Goal: Task Accomplishment & Management: Use online tool/utility

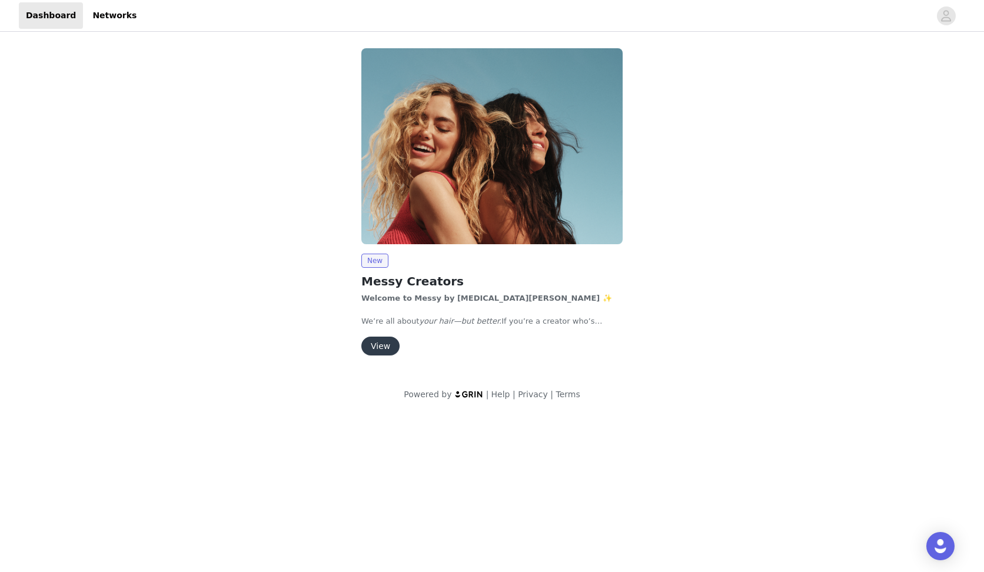
click at [384, 340] on button "View" at bounding box center [380, 346] width 38 height 19
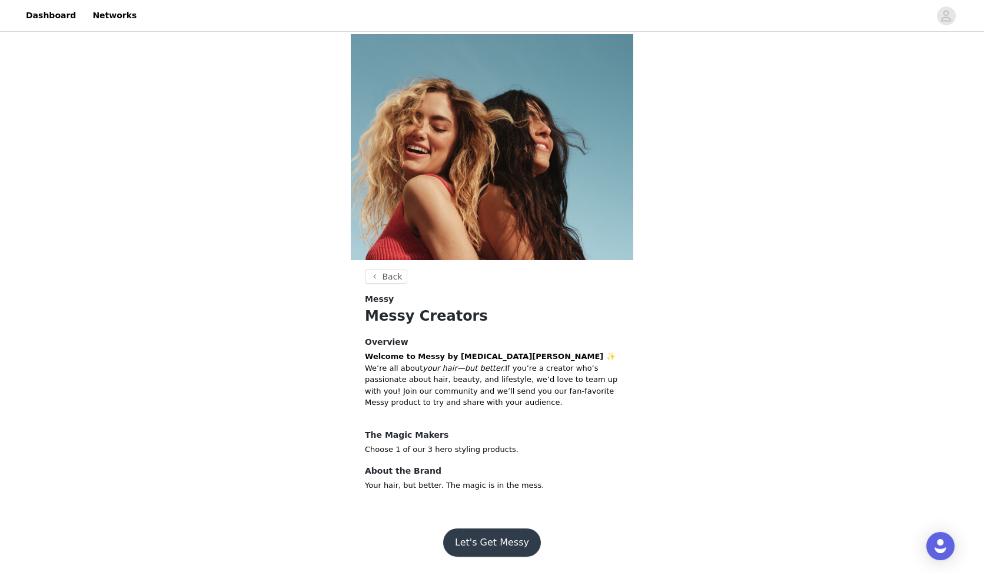
click at [484, 539] on button "Let's Get Messy" at bounding box center [492, 543] width 98 height 28
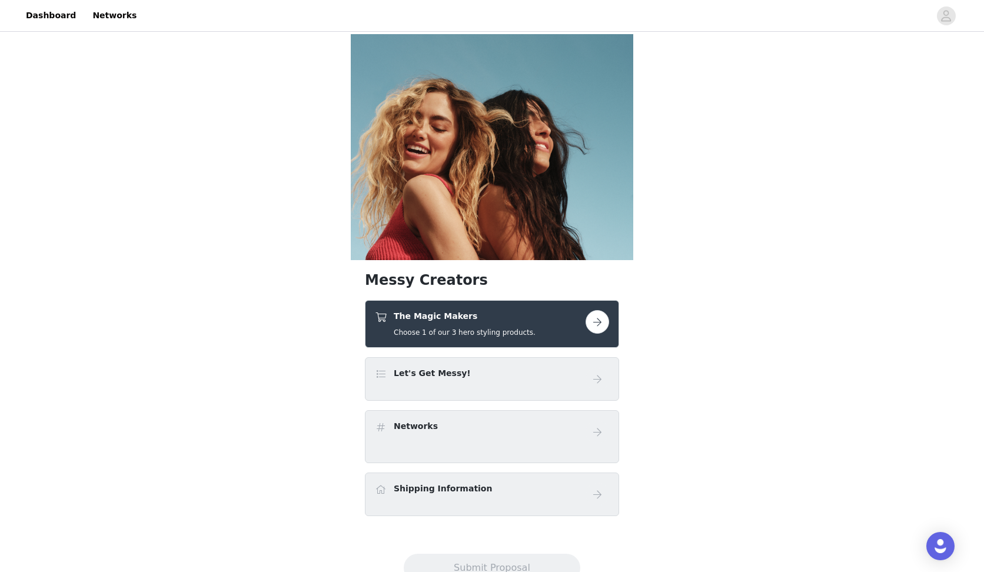
click at [592, 319] on button "button" at bounding box center [598, 322] width 24 height 24
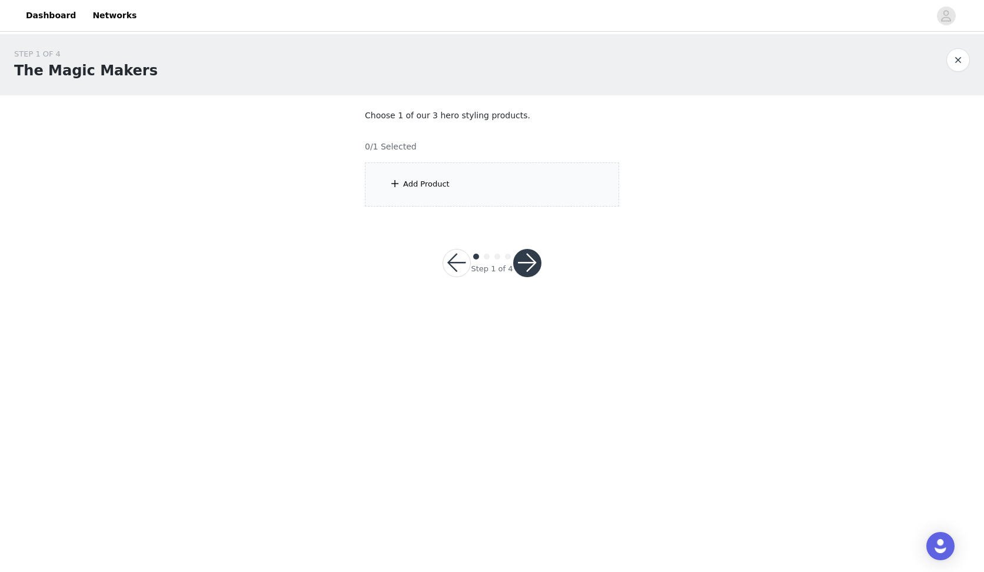
click at [438, 188] on div "Add Product" at bounding box center [426, 184] width 47 height 12
